Goal: Task Accomplishment & Management: Manage account settings

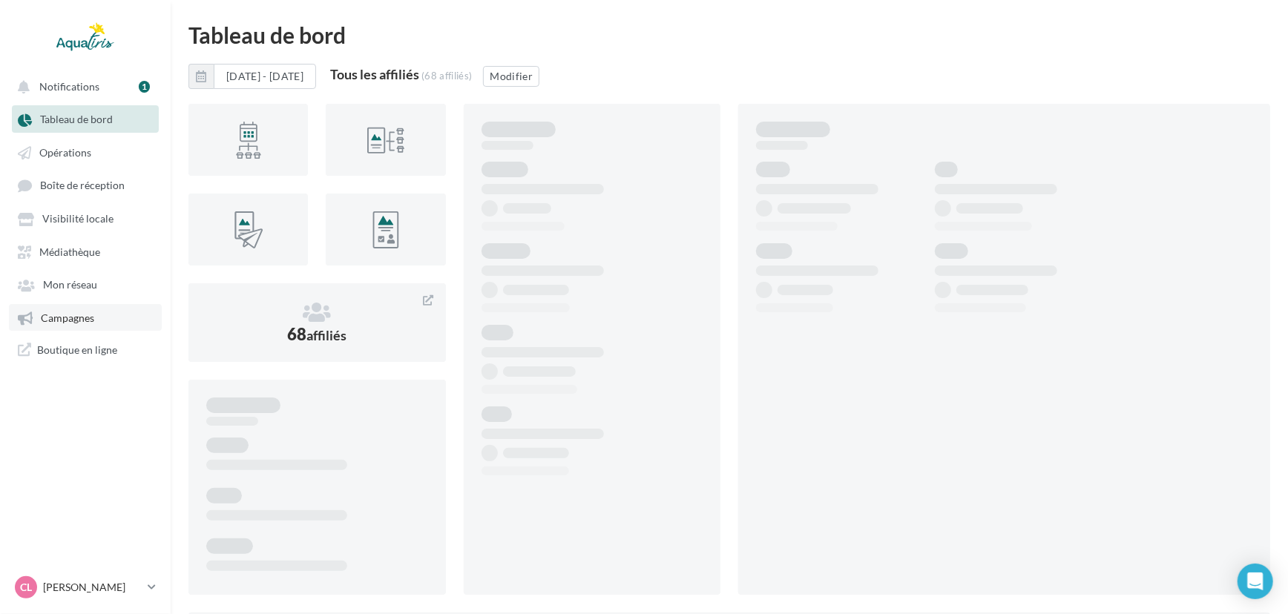
click at [75, 313] on link "Campagnes" at bounding box center [85, 317] width 153 height 27
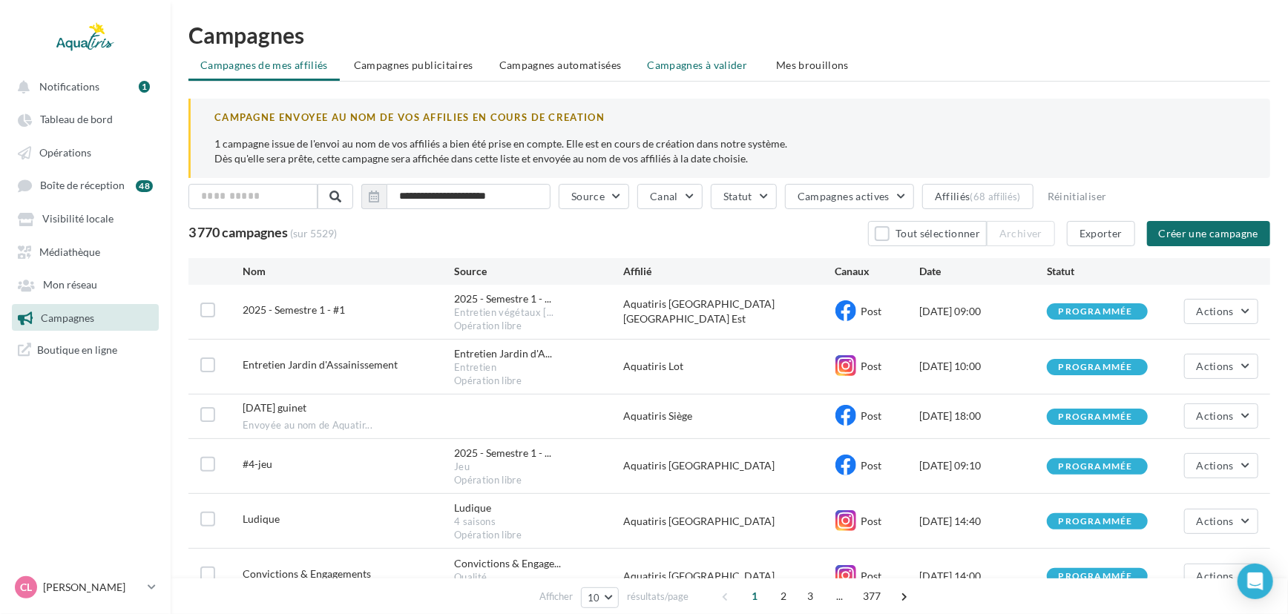
click at [730, 71] on span "Campagnes à valider" at bounding box center [698, 65] width 100 height 15
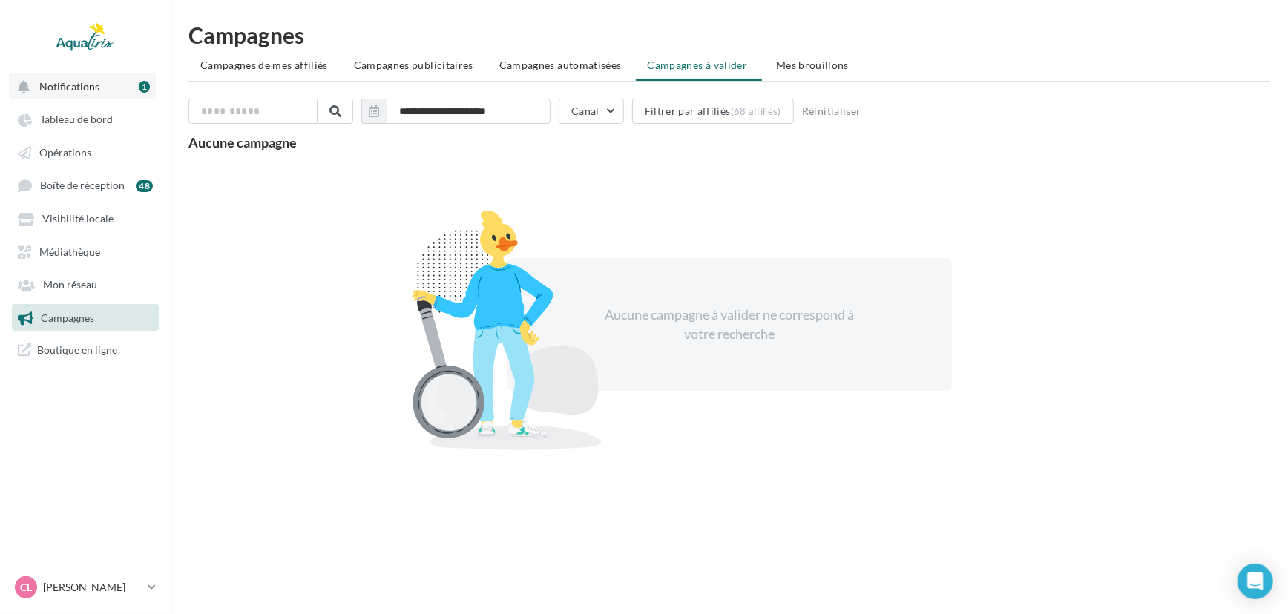
click at [118, 88] on button "Notifications 1" at bounding box center [82, 86] width 147 height 27
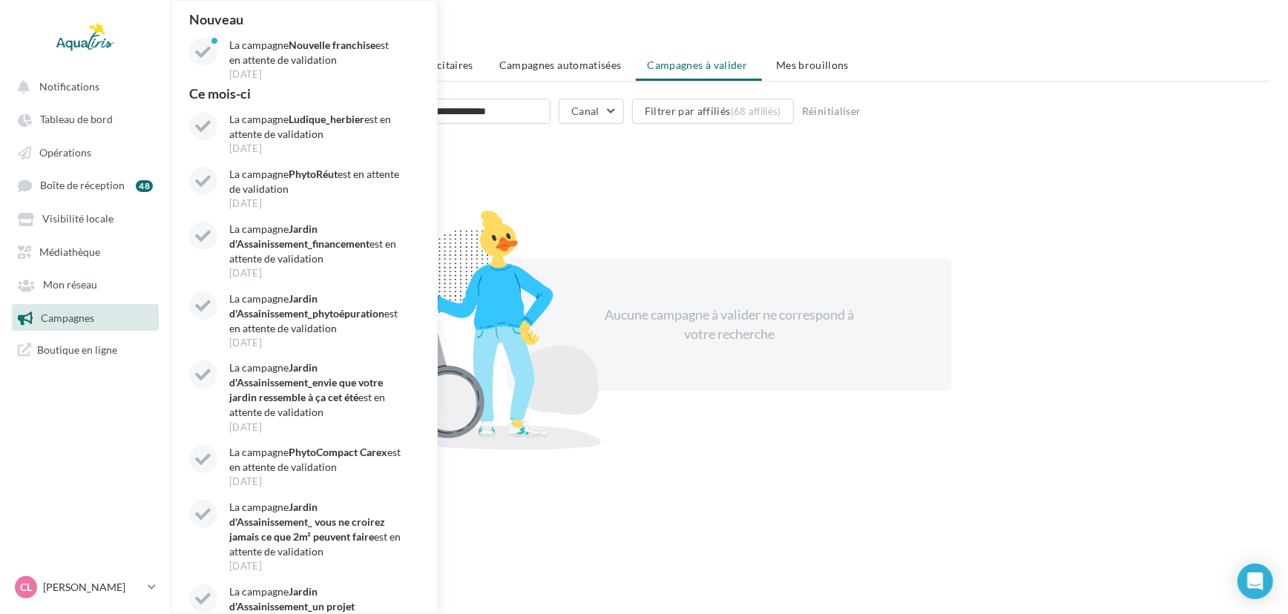
click at [749, 32] on h1 "Campagnes" at bounding box center [729, 35] width 1082 height 22
